Goal: Task Accomplishment & Management: Use online tool/utility

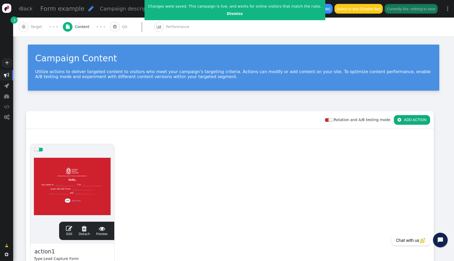
click at [96, 179] on div at bounding box center [72, 186] width 77 height 63
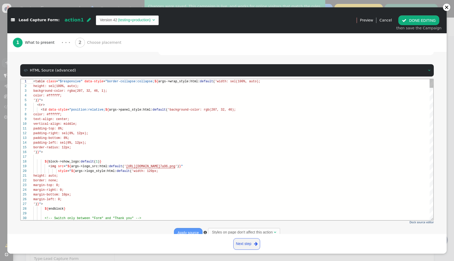
scroll to position [28, 0]
click at [123, 158] on div at bounding box center [233, 157] width 400 height 5
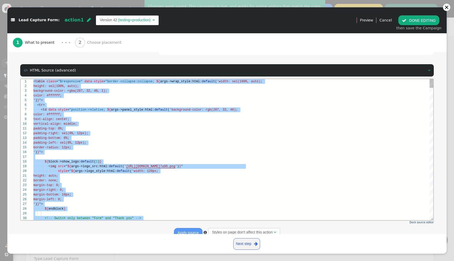
paste textarea "name='Show close button'} ${menu args->close_button_style name='Close Button St…"
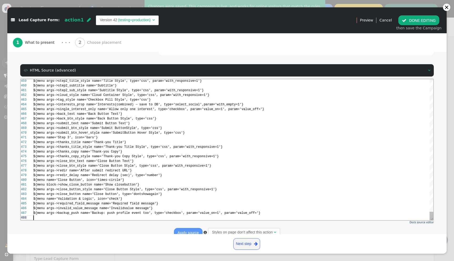
scroll to position [33, 0]
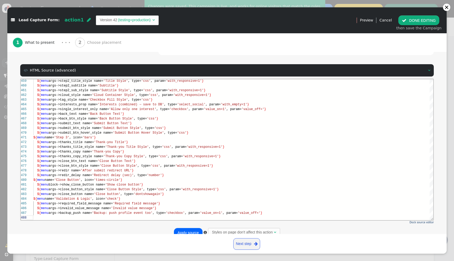
click at [189, 228] on button "Apply source" at bounding box center [188, 232] width 29 height 9
type textarea "n name='Show close button'} ${menu args->close_button_style name='Close Button …"
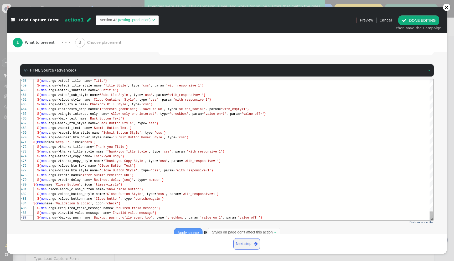
scroll to position [28, 232]
type input "Please fill out this field"
type input "Invalid value for this input"
click at [413, 20] on button " DONE EDITING" at bounding box center [418, 19] width 41 height 9
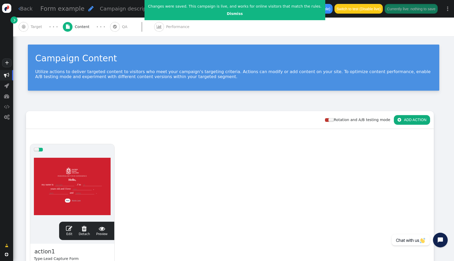
scroll to position [47, 0]
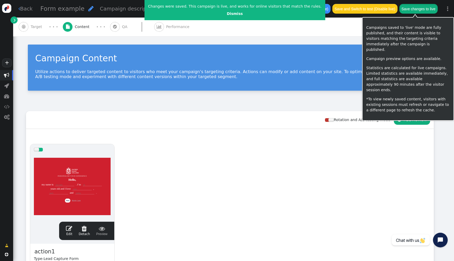
click at [420, 10] on button "Save changes to live" at bounding box center [418, 8] width 38 height 9
